Goal: Communication & Community: Answer question/provide support

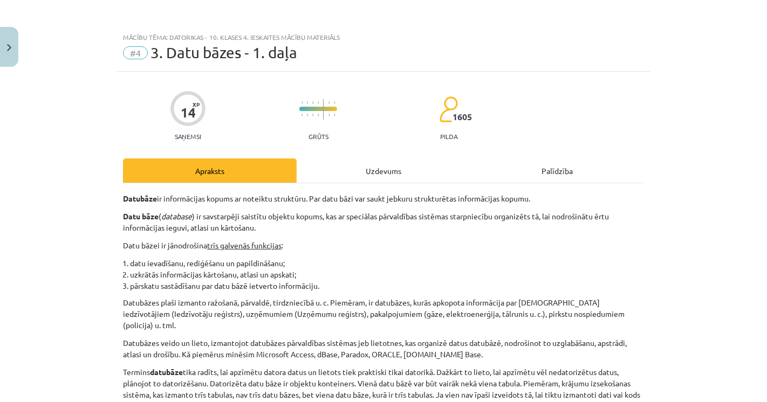
scroll to position [479, 0]
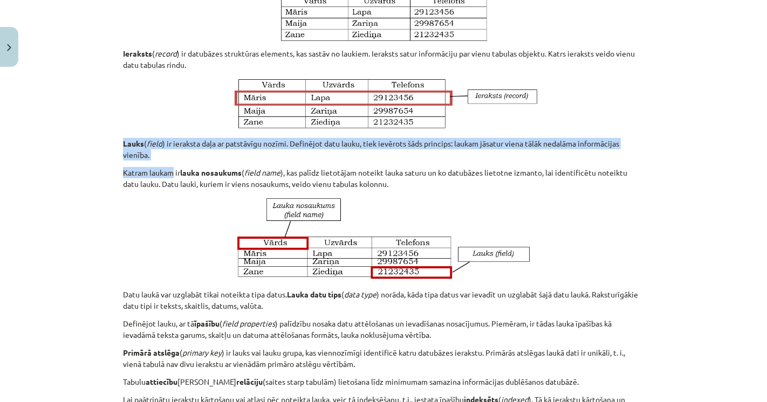
drag, startPoint x: 119, startPoint y: 136, endPoint x: 169, endPoint y: 156, distance: 54.7
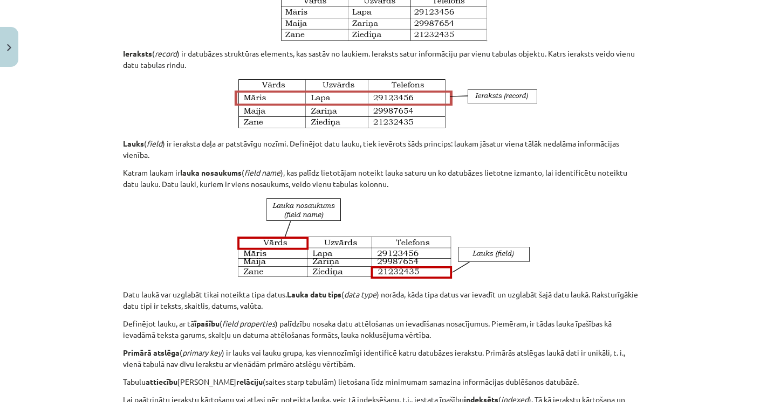
drag, startPoint x: 240, startPoint y: 155, endPoint x: 319, endPoint y: 159, distance: 79.3
drag, startPoint x: 337, startPoint y: 160, endPoint x: 355, endPoint y: 161, distance: 18.3
click at [354, 167] on p "Katram laukam ir lauka nosaukums ( field name ), kas palīdz lietotājam noteikt …" at bounding box center [383, 178] width 521 height 23
click at [382, 168] on p "Katram laukam ir lauka nosaukums ( field name ), kas palīdz lietotājam noteikt …" at bounding box center [383, 178] width 521 height 23
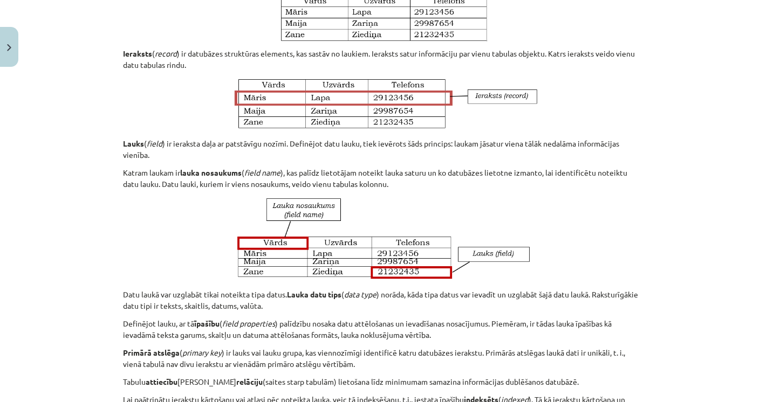
click at [383, 169] on p "Katram laukam ir lauka nosaukums ( field name ), kas palīdz lietotājam noteikt …" at bounding box center [383, 178] width 521 height 23
drag, startPoint x: 337, startPoint y: 171, endPoint x: 301, endPoint y: 167, distance: 35.8
click at [332, 170] on p "Katram laukam ir lauka nosaukums ( field name ), kas palīdz lietotājam noteikt …" at bounding box center [383, 178] width 521 height 23
drag, startPoint x: 292, startPoint y: 166, endPoint x: 228, endPoint y: 163, distance: 63.7
click at [268, 167] on p "Katram laukam ir lauka nosaukums ( field name ), kas palīdz lietotājam noteikt …" at bounding box center [383, 178] width 521 height 23
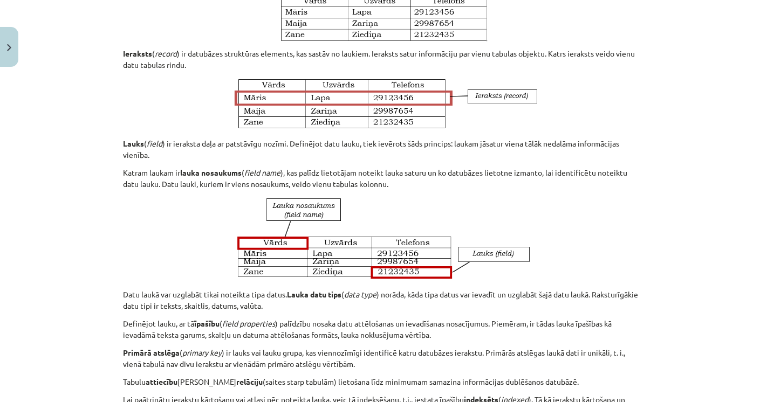
drag, startPoint x: 228, startPoint y: 163, endPoint x: 205, endPoint y: 166, distance: 23.3
click at [225, 168] on strong "lauka nosaukums" at bounding box center [210, 173] width 61 height 10
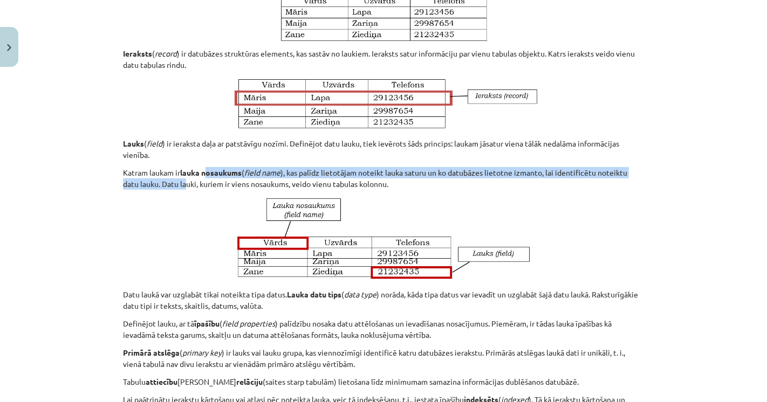
drag, startPoint x: 187, startPoint y: 167, endPoint x: 174, endPoint y: 168, distance: 13.5
click at [178, 168] on p "Katram laukam ir lauka nosaukums ( field name ), kas palīdz lietotājam noteikt …" at bounding box center [383, 178] width 521 height 23
drag, startPoint x: 160, startPoint y: 167, endPoint x: 154, endPoint y: 166, distance: 6.6
click at [159, 167] on p "Katram laukam ir lauka nosaukums ( field name ), kas palīdz lietotājam noteikt …" at bounding box center [383, 178] width 521 height 23
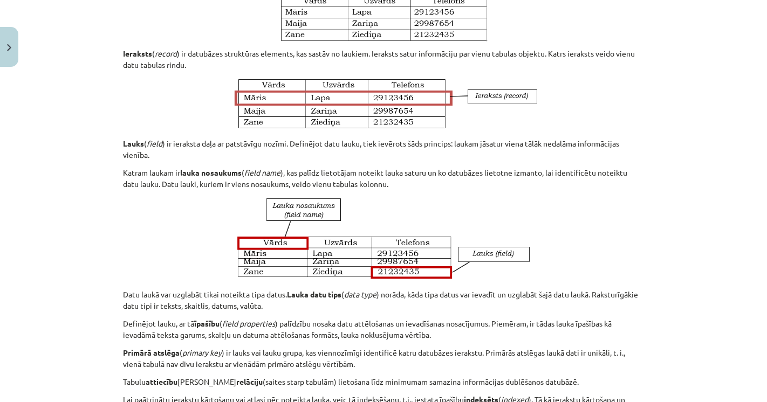
click at [143, 167] on p "Katram laukam ir lauka nosaukums ( field name ), kas palīdz lietotājam noteikt …" at bounding box center [383, 178] width 521 height 23
drag, startPoint x: 117, startPoint y: 161, endPoint x: 194, endPoint y: 159, distance: 77.1
click at [277, 168] on p "Katram laukam ir lauka nosaukums ( field name ), kas palīdz lietotājam noteikt …" at bounding box center [383, 178] width 521 height 23
drag, startPoint x: 325, startPoint y: 168, endPoint x: 347, endPoint y: 168, distance: 22.6
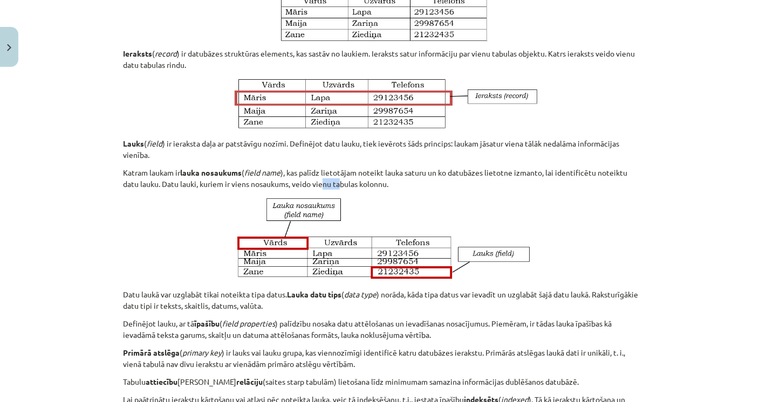
click at [339, 168] on p "Katram laukam ir lauka nosaukums ( field name ), kas palīdz lietotājam noteikt …" at bounding box center [383, 178] width 521 height 23
click at [356, 169] on p "Katram laukam ir lauka nosaukums ( field name ), kas palīdz lietotājam noteikt …" at bounding box center [383, 178] width 521 height 23
drag, startPoint x: 374, startPoint y: 174, endPoint x: 386, endPoint y: 176, distance: 12.7
click at [376, 174] on p "Katram laukam ir lauka nosaukums ( field name ), kas palīdz lietotājam noteikt …" at bounding box center [383, 178] width 521 height 23
click at [214, 138] on p "Lauks ( field ) ir ieraksta daļa ar patstāvīgu nozīmi. Definējot datu lauku, ti…" at bounding box center [383, 149] width 521 height 23
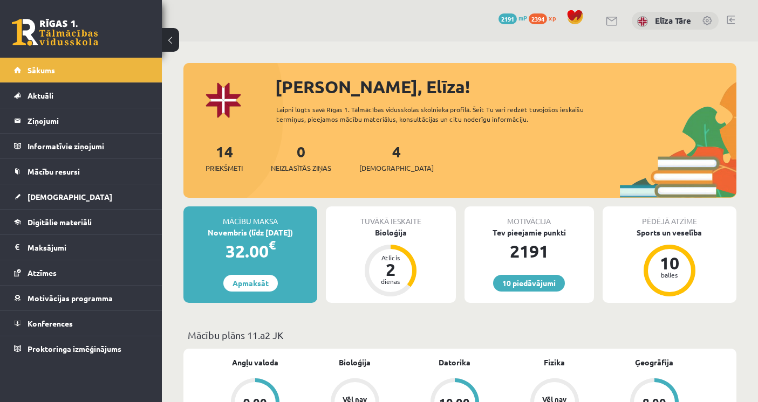
scroll to position [120, 0]
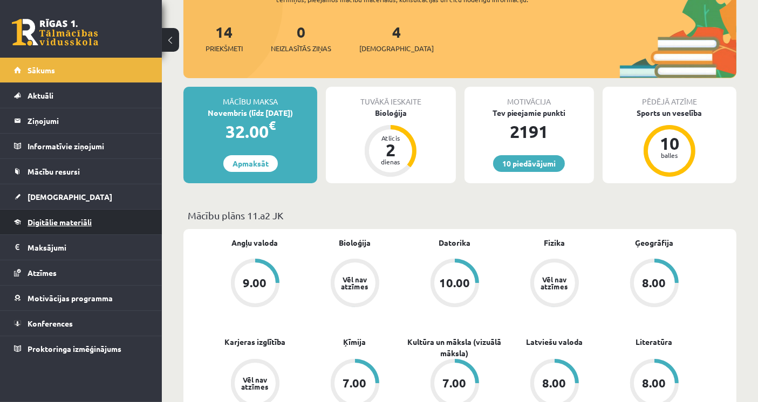
click at [99, 219] on link "Digitālie materiāli" at bounding box center [81, 222] width 134 height 25
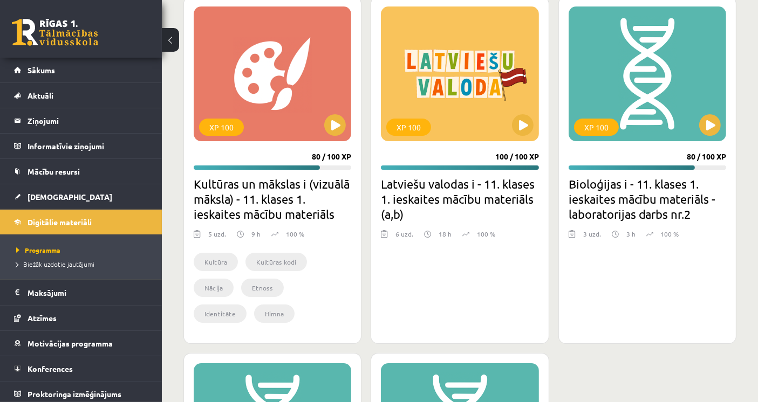
scroll to position [3714, 0]
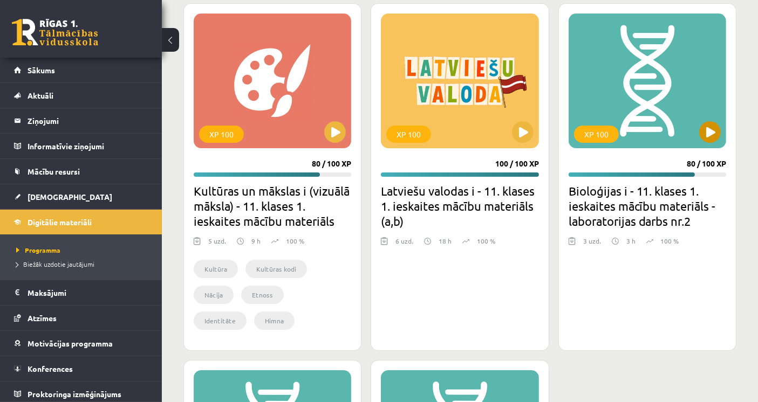
click at [653, 126] on div "XP 100" at bounding box center [646, 80] width 157 height 135
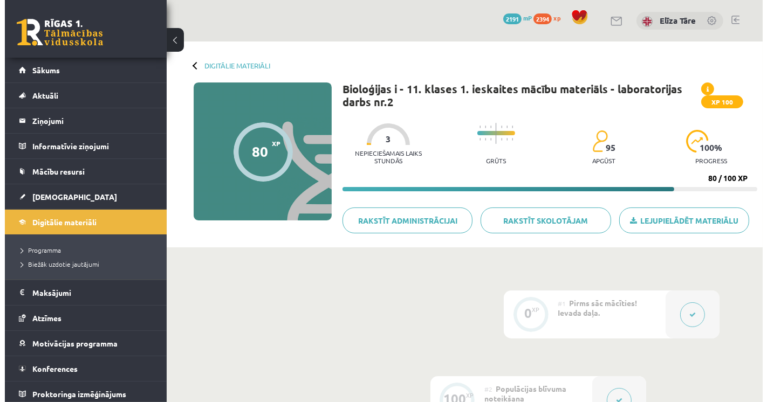
scroll to position [180, 0]
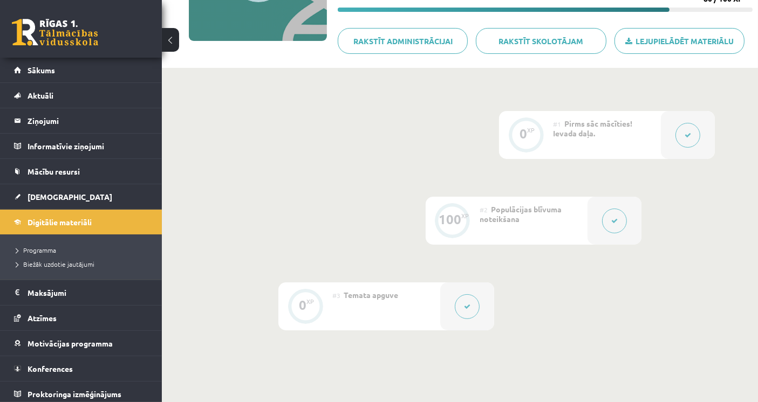
click at [612, 220] on icon at bounding box center [614, 221] width 6 height 6
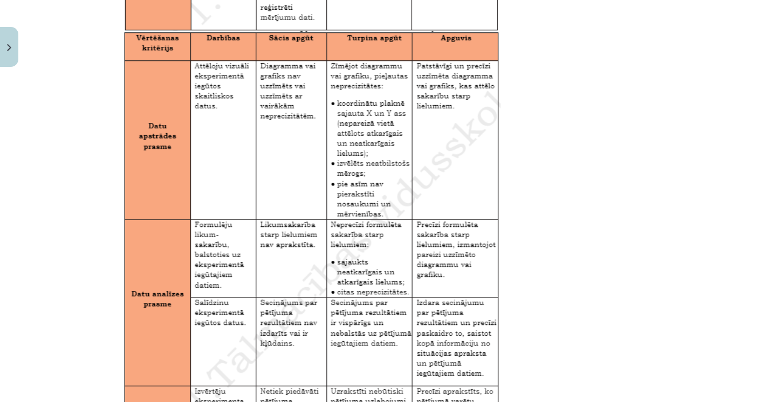
scroll to position [1812, 0]
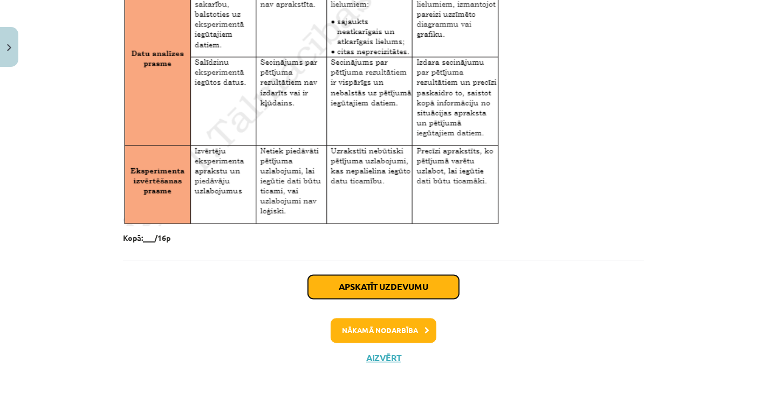
click at [428, 289] on button "Apskatīt uzdevumu" at bounding box center [383, 287] width 151 height 24
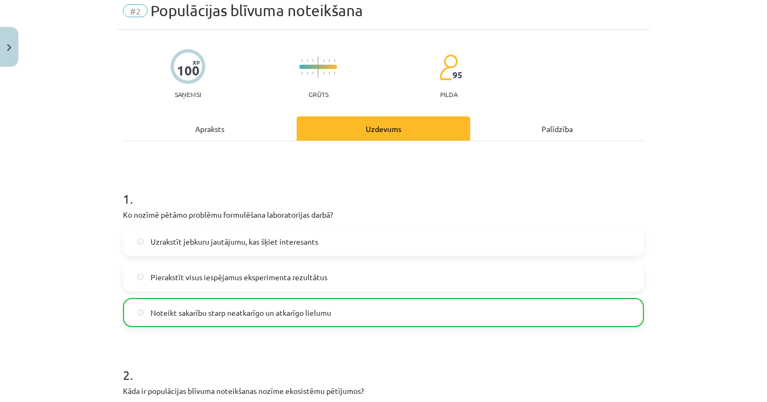
scroll to position [60, 0]
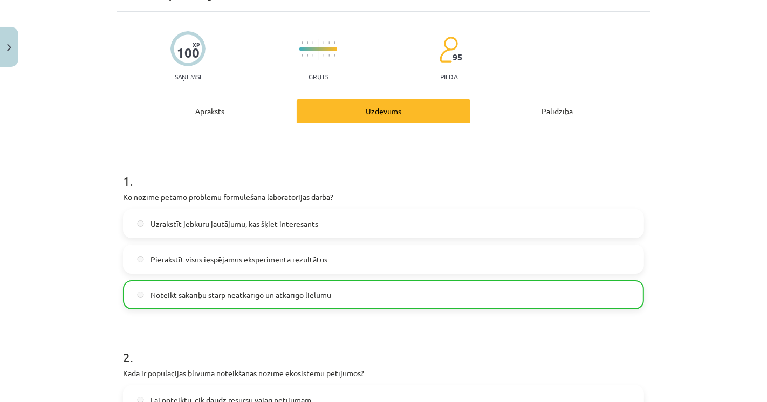
click at [68, 171] on div "Mācību tēma: Bioloģijas i - 11. klases 1. ieskaites mācību materiāls - laborato…" at bounding box center [383, 201] width 767 height 402
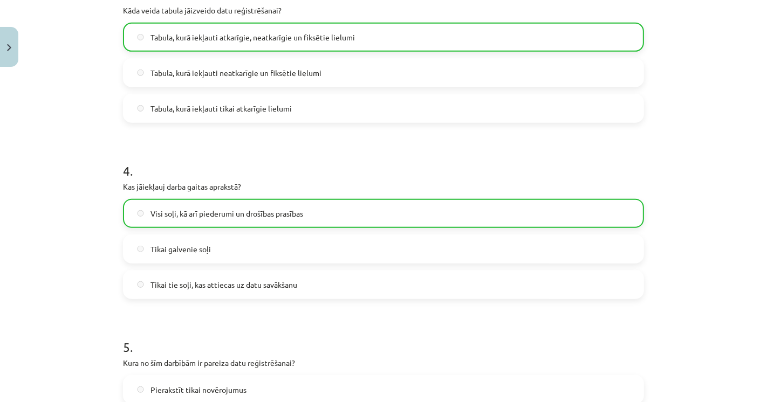
scroll to position [659, 0]
click at [80, 164] on div "Mācību tēma: Bioloģijas i - 11. klases 1. ieskaites mācību materiāls - laborato…" at bounding box center [383, 201] width 767 height 402
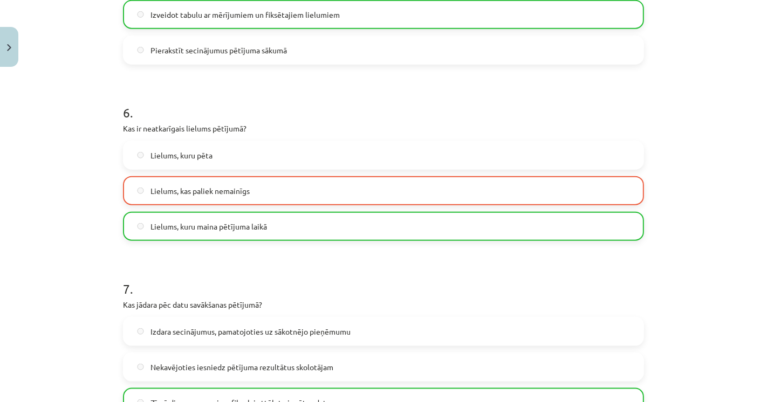
scroll to position [1018, 0]
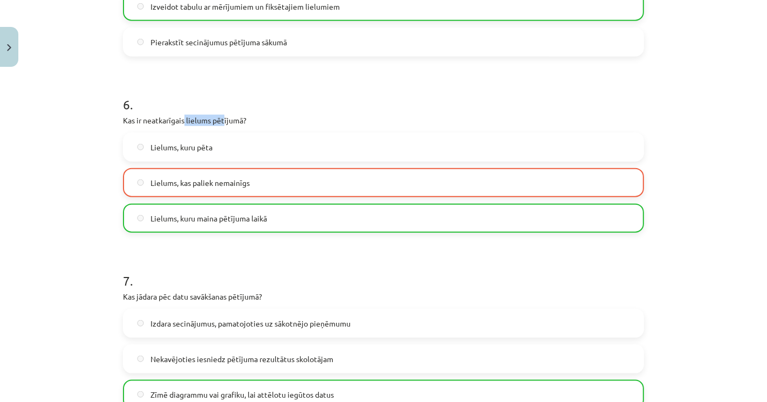
drag, startPoint x: 180, startPoint y: 115, endPoint x: 221, endPoint y: 118, distance: 41.1
click at [220, 118] on p "Kas ir neatkarīgais lielums pētījumā?" at bounding box center [383, 120] width 521 height 11
click at [272, 105] on h1 "6 ." at bounding box center [383, 94] width 521 height 33
drag, startPoint x: 272, startPoint y: 214, endPoint x: 145, endPoint y: 219, distance: 127.4
click at [145, 219] on label "Lielums, kuru maina pētījuma laikā" at bounding box center [383, 218] width 519 height 27
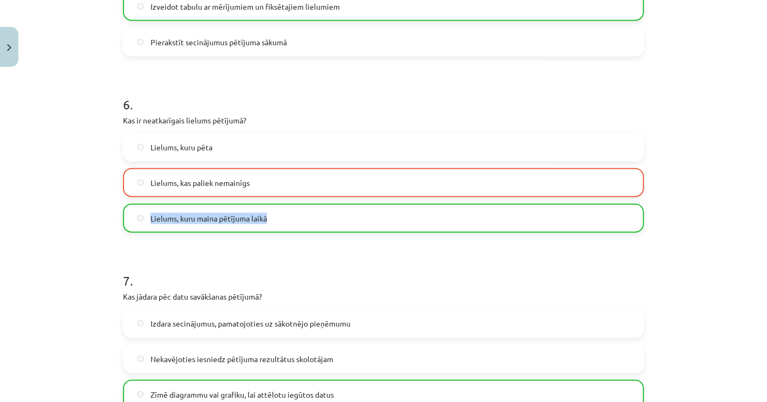
click at [144, 218] on label "Lielums, kuru maina pētījuma laikā" at bounding box center [383, 218] width 519 height 27
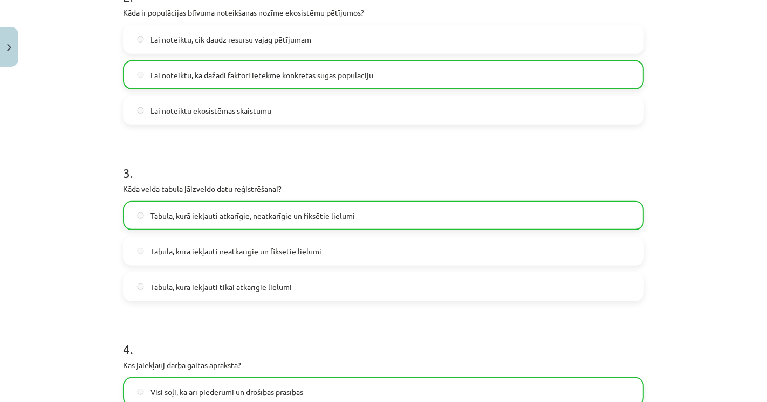
scroll to position [419, 0]
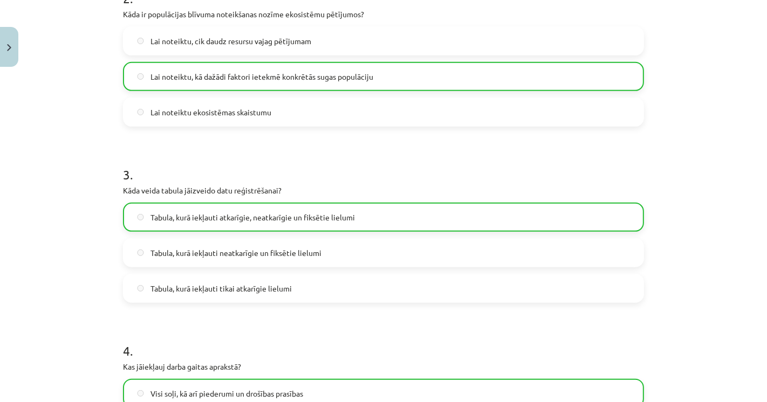
click at [284, 79] on span "Lai noteiktu, kā dažādi faktori ietekmē konkrētās sugas populāciju" at bounding box center [261, 76] width 223 height 11
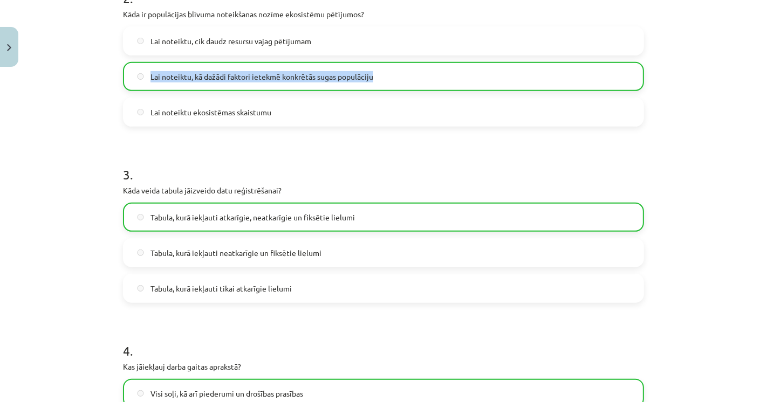
click at [284, 79] on span "Lai noteiktu, kā dažādi faktori ietekmē konkrētās sugas populāciju" at bounding box center [261, 76] width 223 height 11
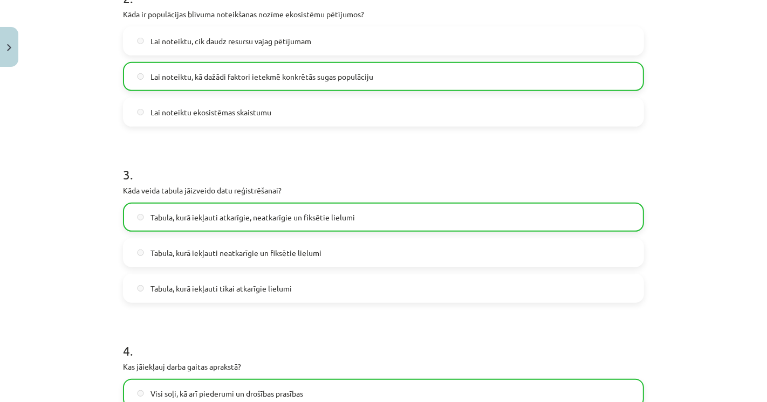
click at [75, 131] on div "Mācību tēma: Bioloģijas i - 11. klases 1. ieskaites mācību materiāls - laborato…" at bounding box center [383, 201] width 767 height 402
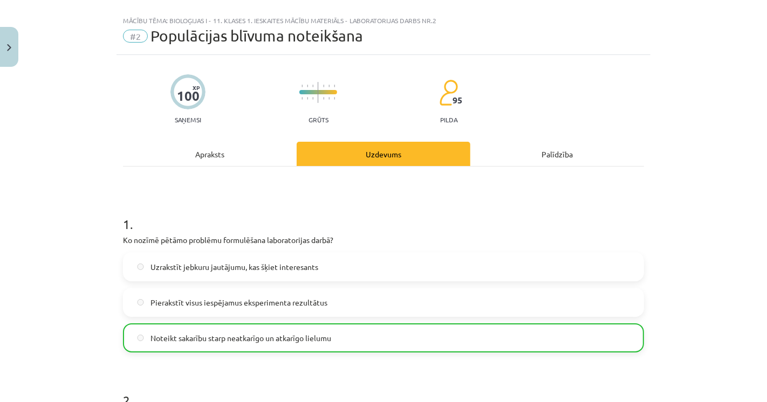
scroll to position [0, 0]
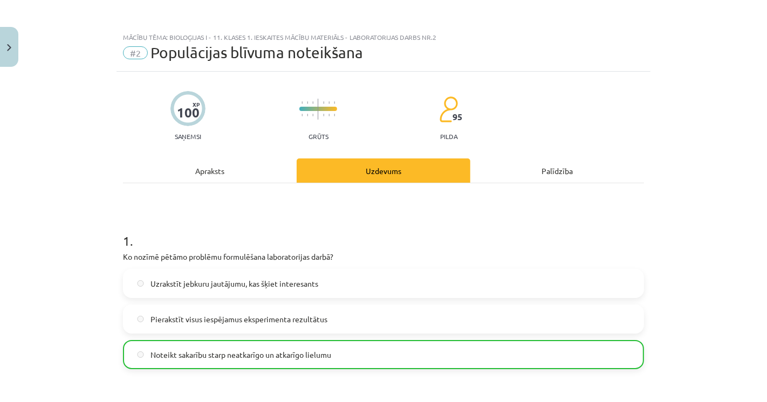
click at [66, 240] on div "Mācību tēma: Bioloģijas i - 11. klases 1. ieskaites mācību materiāls - laborato…" at bounding box center [383, 201] width 767 height 402
click at [74, 237] on div "Mācību tēma: Bioloģijas i - 11. klases 1. ieskaites mācību materiāls - laborato…" at bounding box center [383, 201] width 767 height 402
click at [42, 192] on div "Mācību tēma: Bioloģijas i - 11. klases 1. ieskaites mācību materiāls - laborato…" at bounding box center [383, 201] width 767 height 402
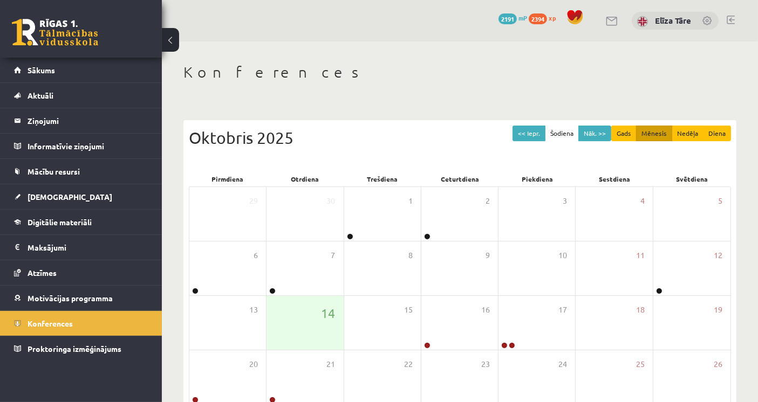
drag, startPoint x: 324, startPoint y: 92, endPoint x: 317, endPoint y: 92, distance: 7.0
click at [324, 92] on div "Konferences << Iepr. Šodiena Nāk. >> Gads Mēnesis Nedēļa Diena [DATE] Pirmdiena…" at bounding box center [460, 278] width 596 height 473
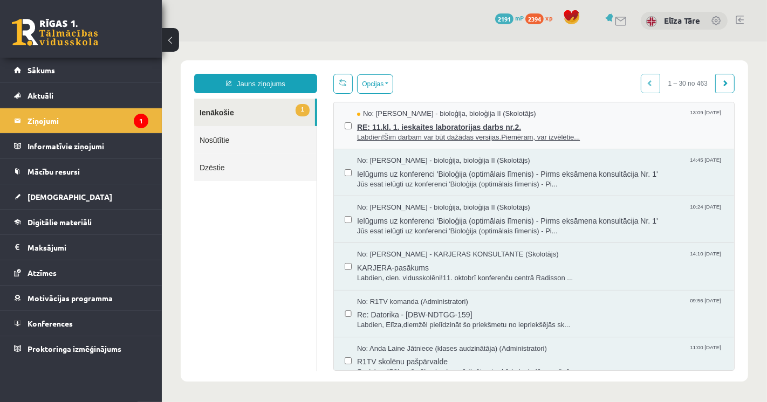
click at [617, 121] on span "RE: 11.kl. 1. ieskaites laboratorijas darbs nr.2." at bounding box center [539, 125] width 366 height 13
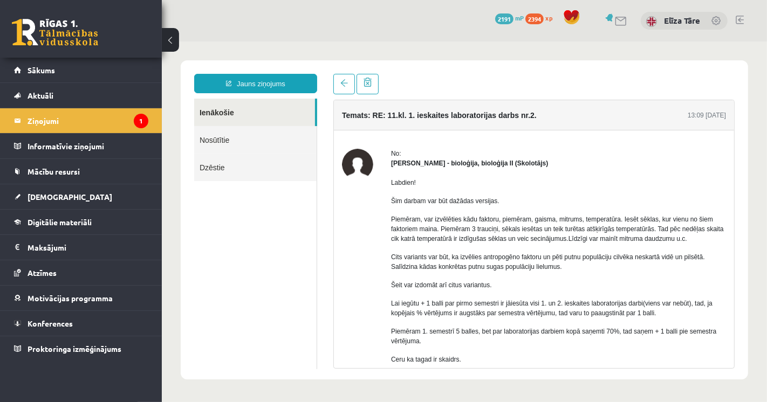
click at [649, 165] on div "Elza Saulīte - bioloģija, bioloģija II (Skolotājs)" at bounding box center [557, 163] width 335 height 10
drag, startPoint x: 412, startPoint y: 308, endPoint x: 452, endPoint y: 314, distance: 40.9
click at [452, 314] on p "Lai iegūtu + 1 balli par pirmo semestri ir jāiesūta visi 1. un 2. ieskaites lab…" at bounding box center [557, 307] width 335 height 19
click at [484, 316] on p "Lai iegūtu + 1 balli par pirmo semestri ir jāiesūta visi 1. un 2. ieskaites lab…" at bounding box center [557, 307] width 335 height 19
drag, startPoint x: 501, startPoint y: 316, endPoint x: 506, endPoint y: 315, distance: 5.5
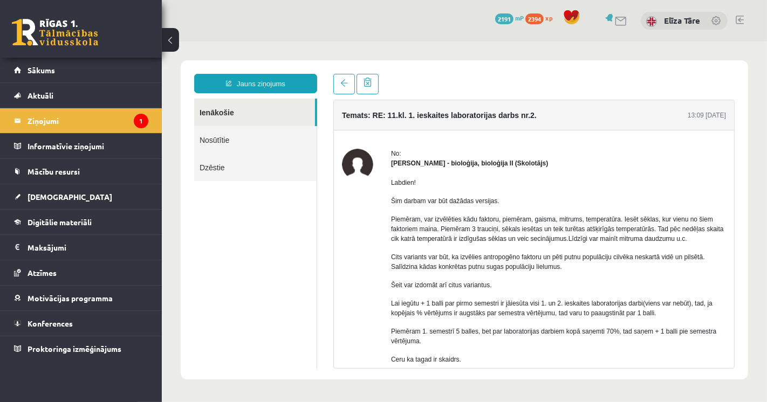
click at [505, 316] on p "Lai iegūtu + 1 balli par pirmo semestri ir jāiesūta visi 1. un 2. ieskaites lab…" at bounding box center [557, 307] width 335 height 19
drag, startPoint x: 519, startPoint y: 314, endPoint x: 528, endPoint y: 314, distance: 9.2
click at [523, 314] on p "Lai iegūtu + 1 balli par pirmo semestri ir jāiesūta visi 1. un 2. ieskaites lab…" at bounding box center [557, 307] width 335 height 19
click at [532, 314] on p "Lai iegūtu + 1 balli par pirmo semestri ir jāiesūta visi 1. un 2. ieskaites lab…" at bounding box center [557, 307] width 335 height 19
click at [537, 314] on p "Lai iegūtu + 1 balli par pirmo semestri ir jāiesūta visi 1. un 2. ieskaites lab…" at bounding box center [557, 307] width 335 height 19
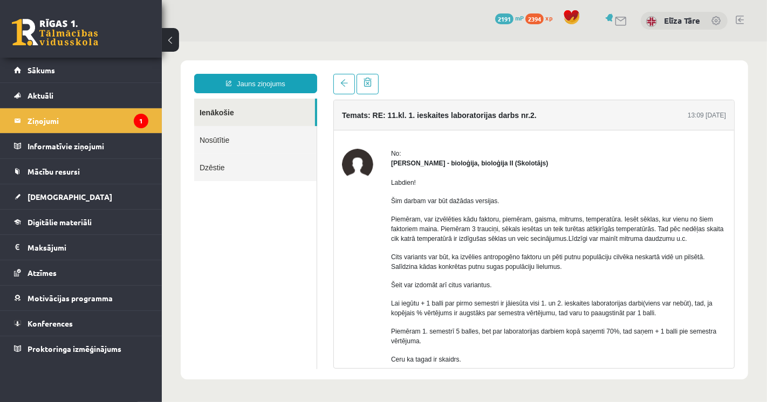
click at [539, 314] on p "Lai iegūtu + 1 balli par pirmo semestri ir jāiesūta visi 1. un 2. ieskaites lab…" at bounding box center [557, 307] width 335 height 19
drag, startPoint x: 559, startPoint y: 313, endPoint x: 609, endPoint y: 315, distance: 50.2
click at [603, 314] on p "Lai iegūtu + 1 balli par pirmo semestri ir jāiesūta visi 1. un 2. ieskaites lab…" at bounding box center [557, 307] width 335 height 19
click at [622, 318] on div "Labdien! Šim darbam var būt dažādas versijas. Piemēram, var izvēlēties kādu fak…" at bounding box center [557, 350] width 335 height 364
click at [452, 328] on p "Piemēram 1. semestrī 5 balles, bet par laboratorijas darbiem kopā saņemti 70%, …" at bounding box center [557, 335] width 335 height 19
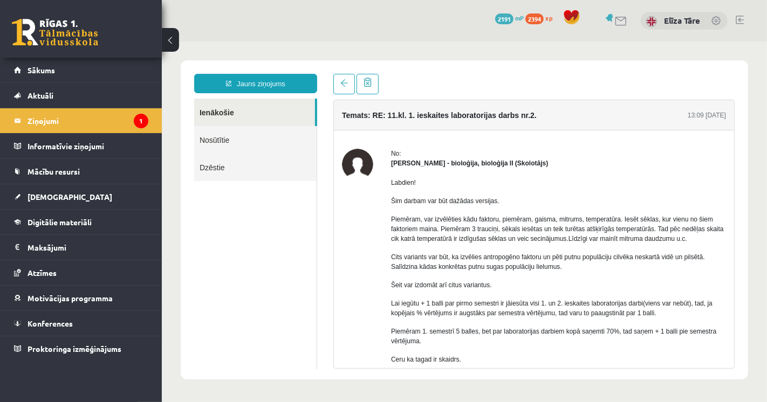
click at [480, 328] on p "Piemēram 1. semestrī 5 balles, bet par laboratorijas darbiem kopā saņemti 70%, …" at bounding box center [557, 335] width 335 height 19
click at [609, 332] on p "Piemēram 1. semestrī 5 balles, bet par laboratorijas darbiem kopā saņemti 70%, …" at bounding box center [557, 335] width 335 height 19
click at [628, 329] on p "Piemēram 1. semestrī 5 balles, bet par laboratorijas darbiem kopā saņemti 70%, …" at bounding box center [557, 335] width 335 height 19
click at [584, 326] on p "Piemēram 1. semestrī 5 balles, bet par laboratorijas darbiem kopā saņemti 70%, …" at bounding box center [557, 335] width 335 height 19
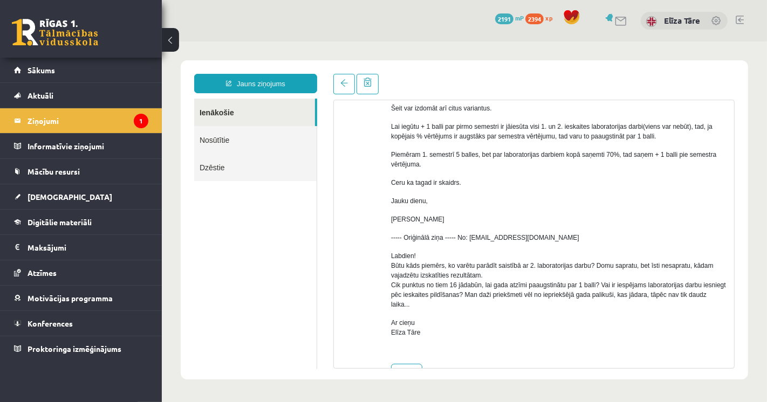
scroll to position [210, 0]
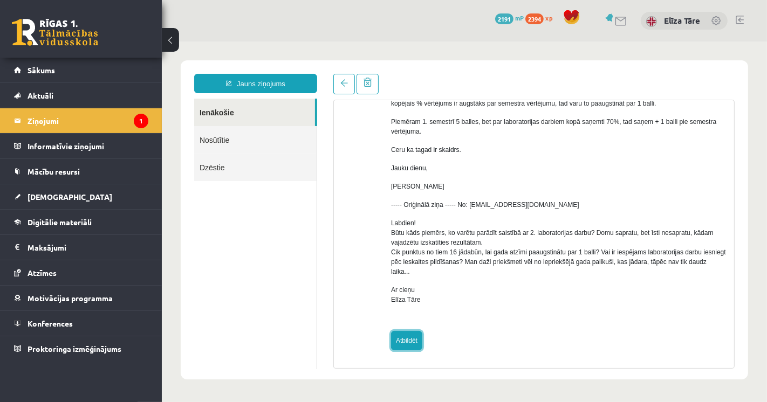
click at [404, 336] on link "Atbildēt" at bounding box center [405, 340] width 31 height 19
type input "**********"
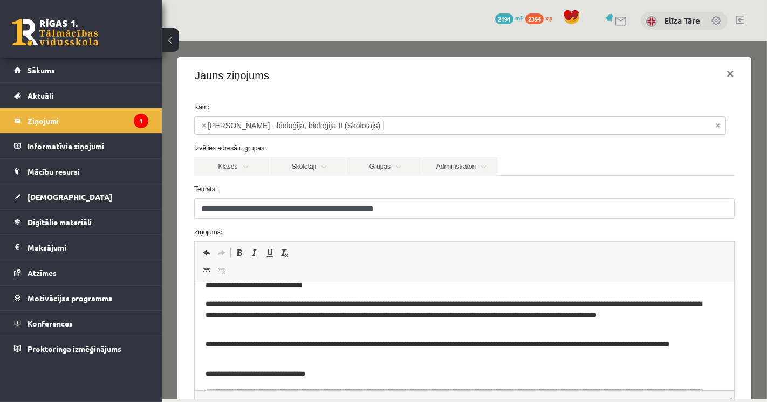
scroll to position [0, 0]
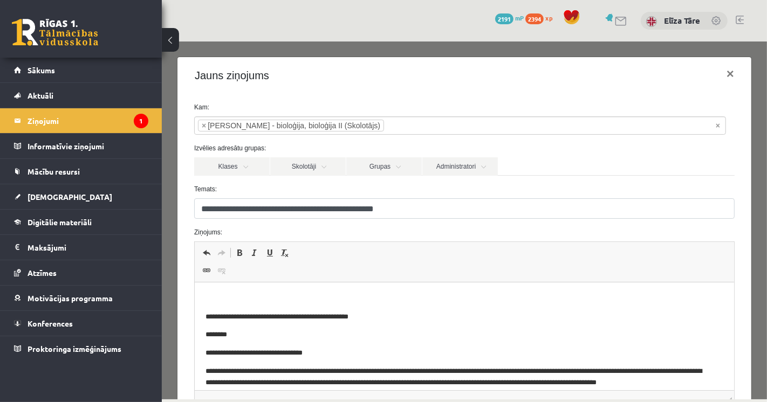
click at [324, 294] on p "Editor, wiswyg-editor-47434008155820-1760438668-168" at bounding box center [464, 298] width 518 height 11
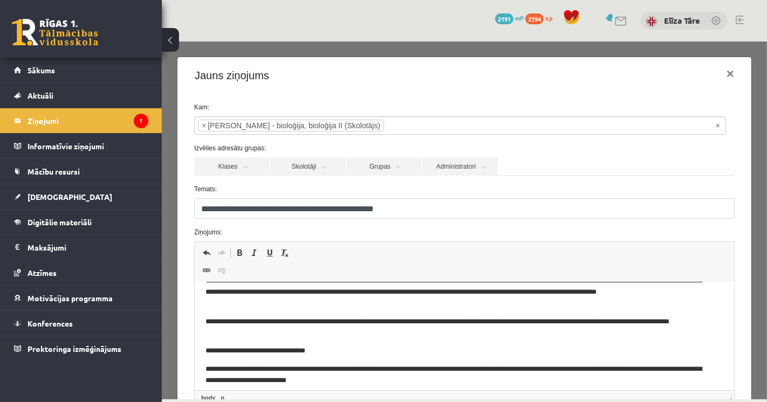
scroll to position [113, 0]
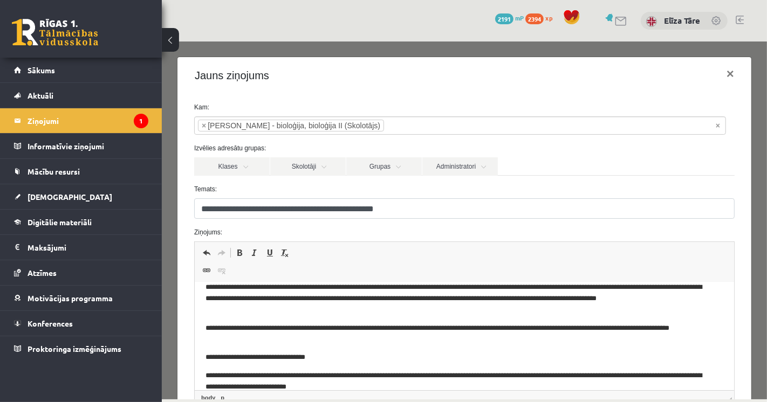
click at [726, 325] on div "Rich Text Editor, wiswyg-editor-47434008155820-1760438668-168 Editor toolbars U…" at bounding box center [463, 323] width 556 height 164
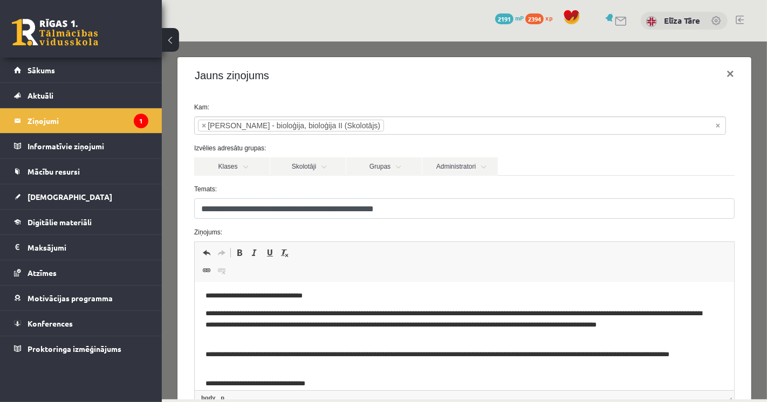
scroll to position [0, 0]
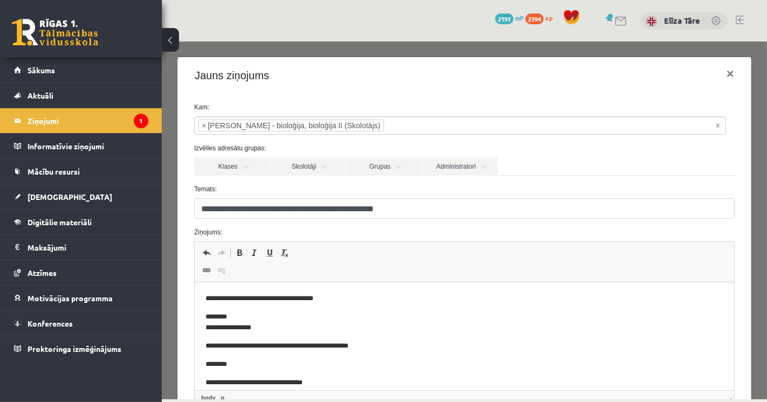
click at [306, 299] on p "**********" at bounding box center [455, 298] width 500 height 11
click at [305, 299] on p "**********" at bounding box center [455, 298] width 500 height 11
click at [414, 232] on label "Ziņojums:" at bounding box center [463, 232] width 556 height 10
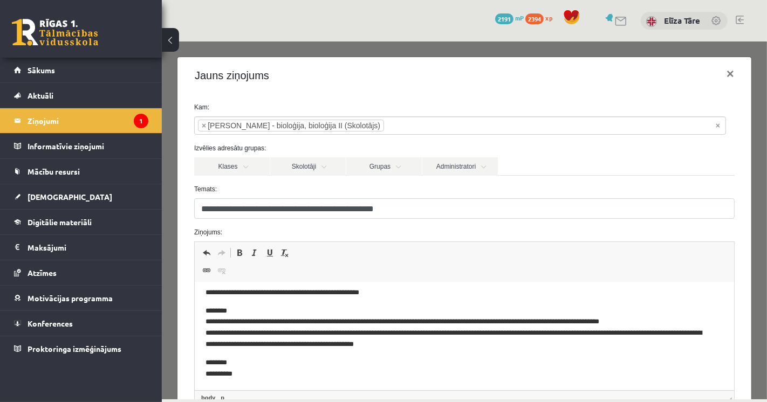
scroll to position [117, 0]
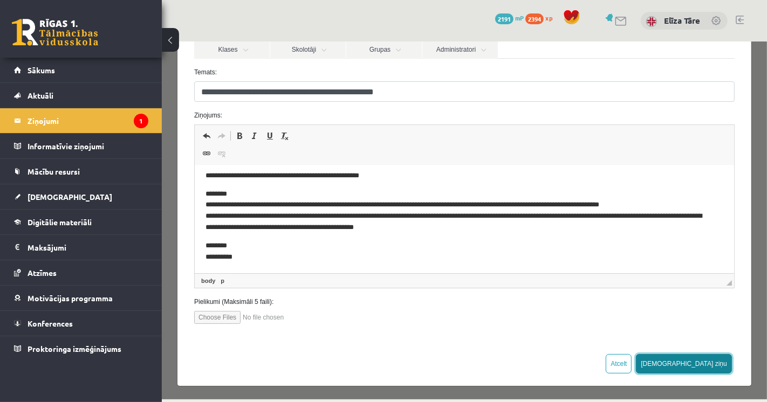
click at [698, 365] on button "Sūtīt ziņu" at bounding box center [683, 363] width 96 height 19
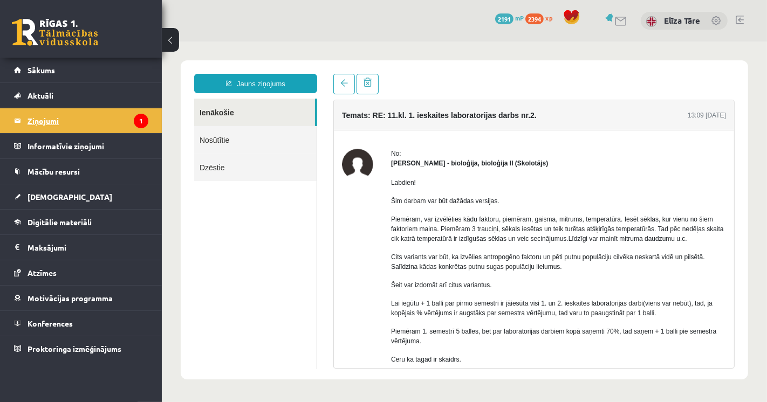
scroll to position [0, 0]
click at [91, 125] on legend "Ziņojumi 1" at bounding box center [87, 120] width 121 height 25
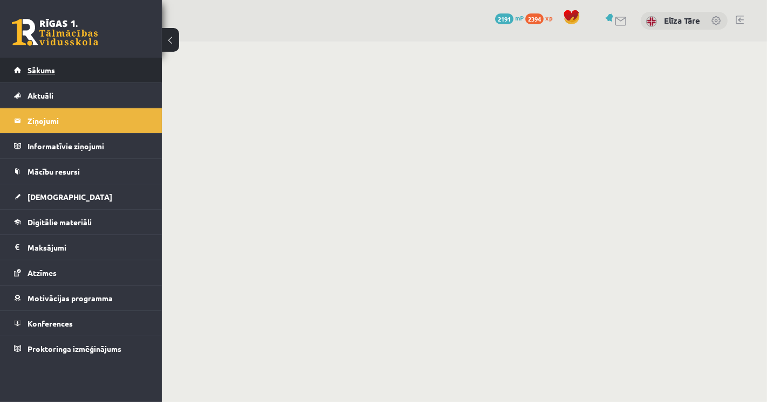
click at [80, 76] on link "Sākums" at bounding box center [81, 70] width 134 height 25
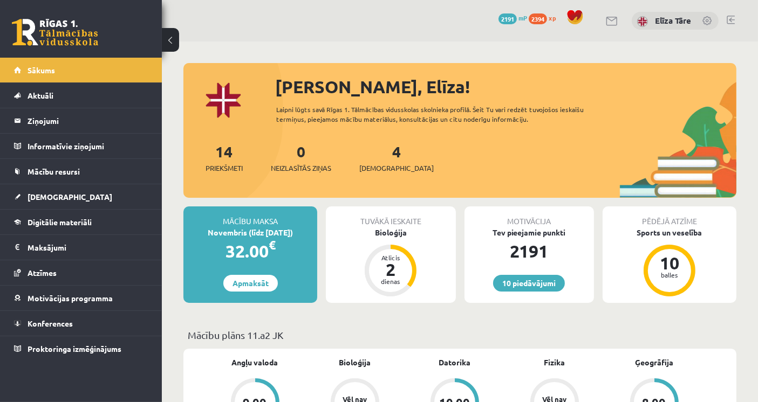
click at [279, 26] on div "10 Dāvanas 2191 mP 2394 xp [PERSON_NAME]" at bounding box center [460, 21] width 596 height 42
